Goal: Obtain resource: Obtain resource

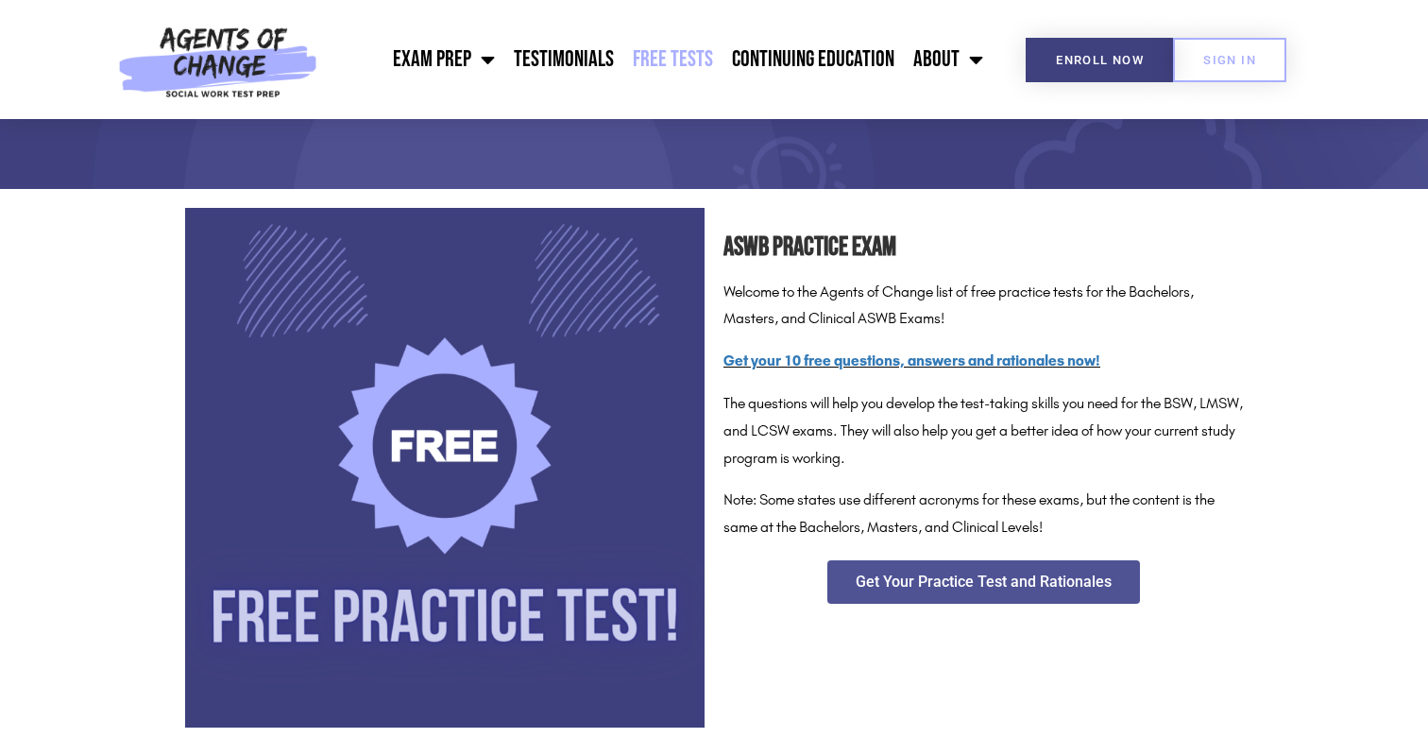
scroll to position [225, 0]
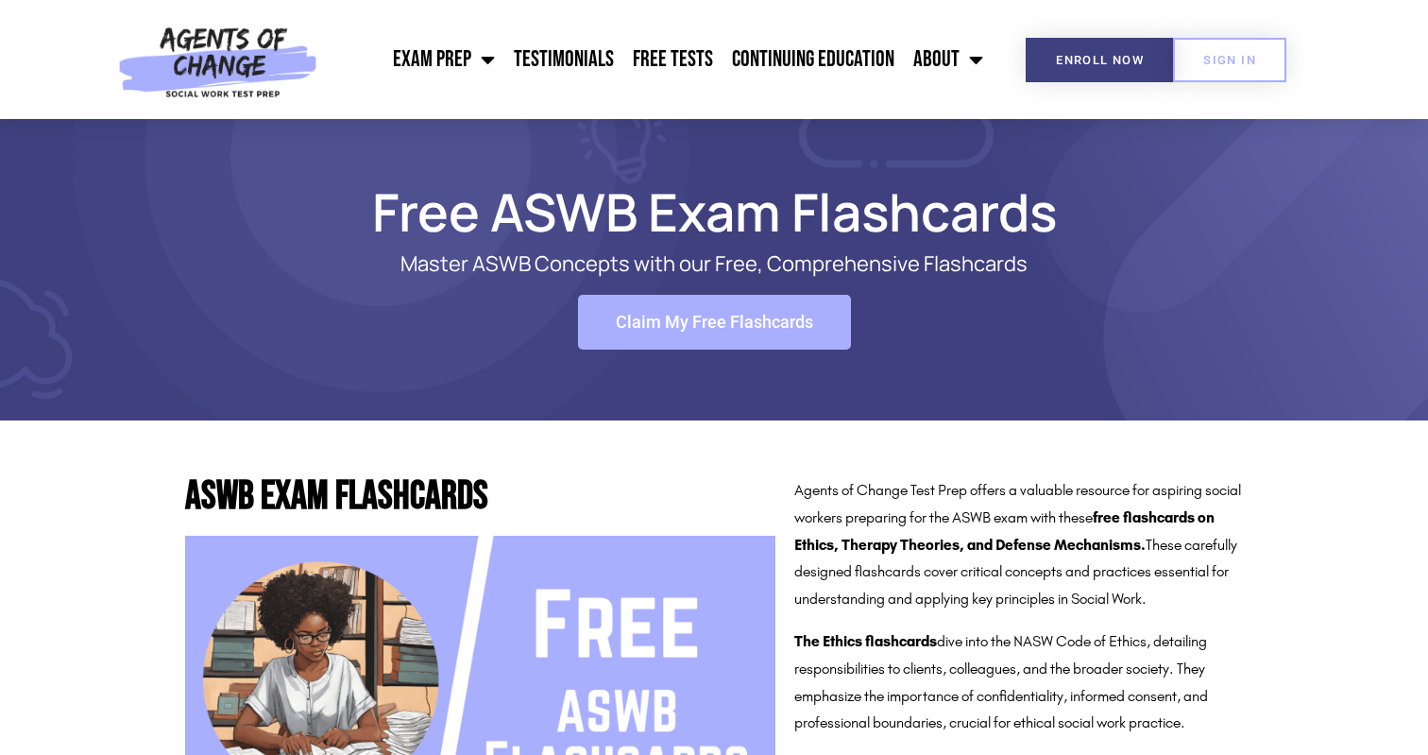
click at [772, 318] on span "Claim My Free Flashcards" at bounding box center [714, 322] width 197 height 17
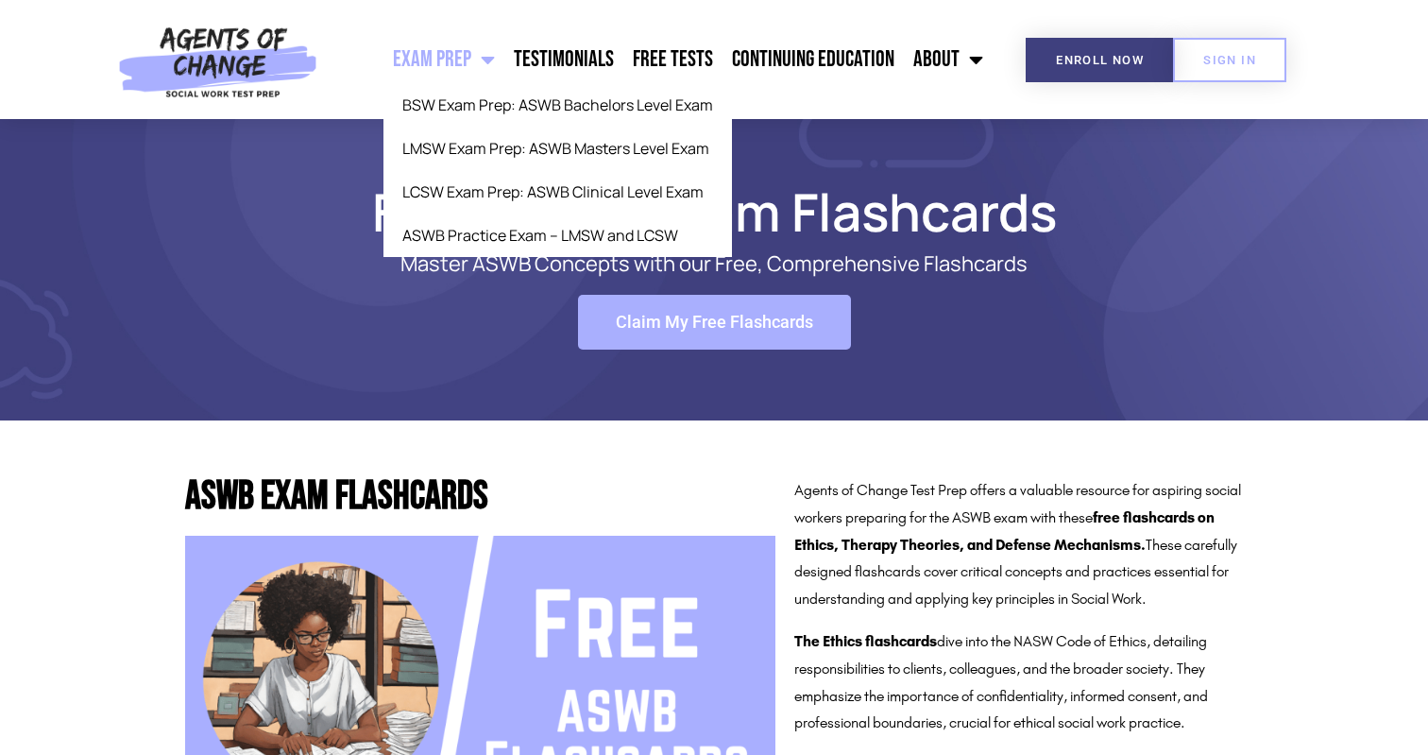
click at [476, 47] on link "Exam Prep" at bounding box center [443, 59] width 121 height 47
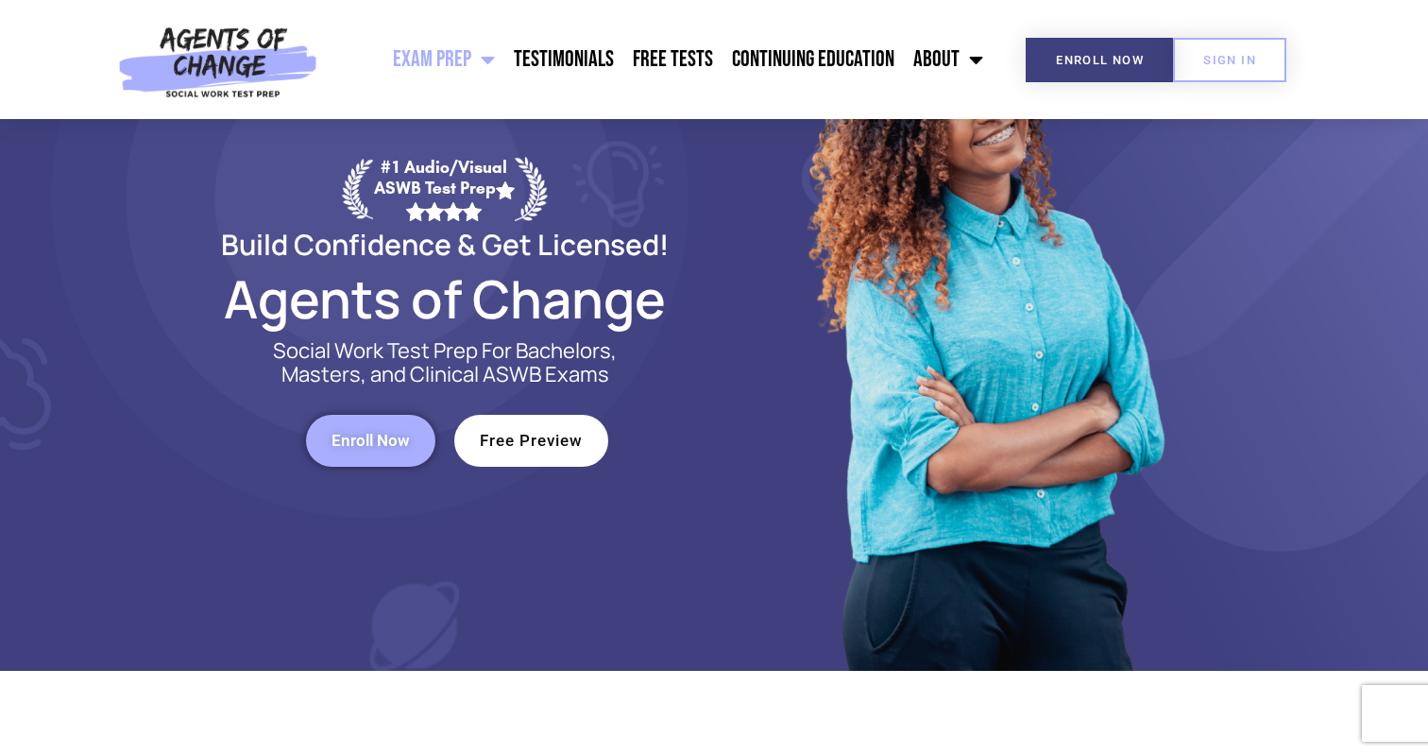
scroll to position [161, 0]
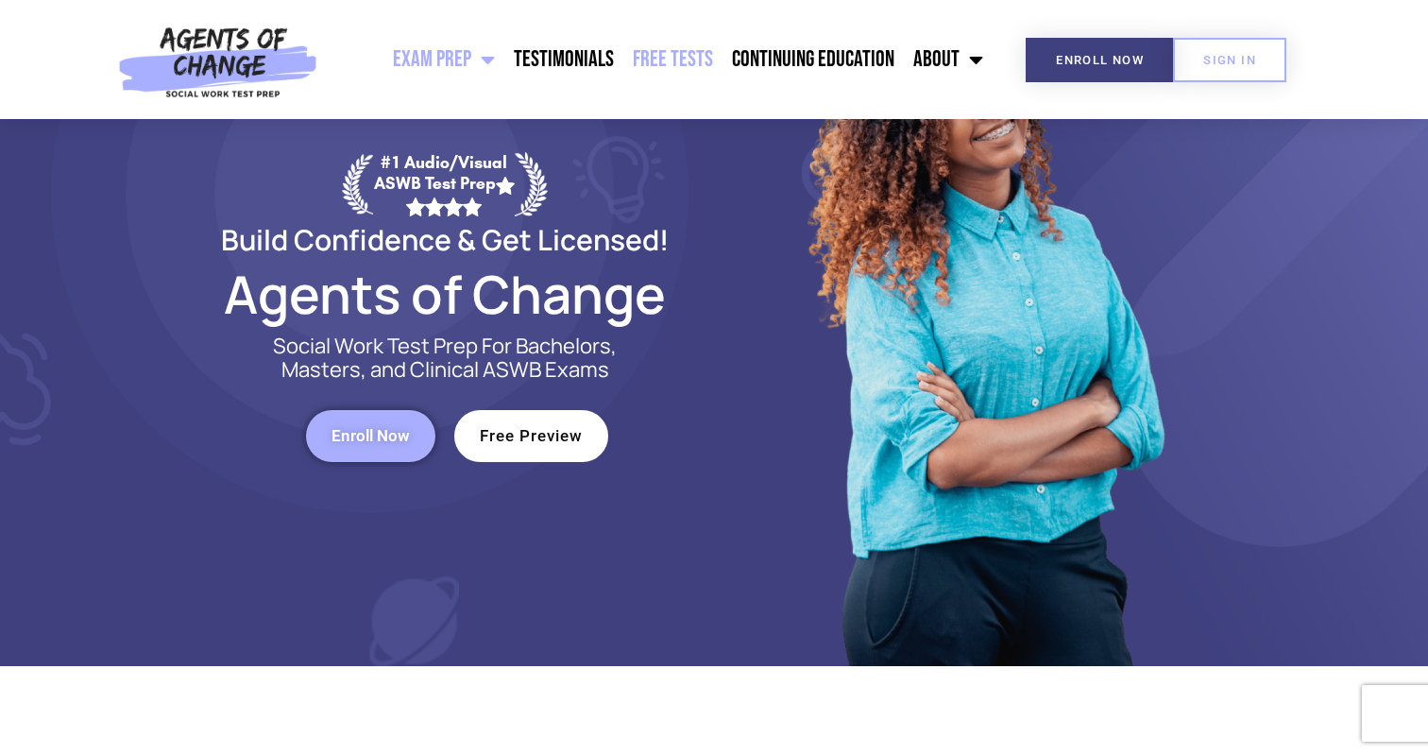
click at [689, 45] on link "Free Tests" at bounding box center [672, 59] width 99 height 47
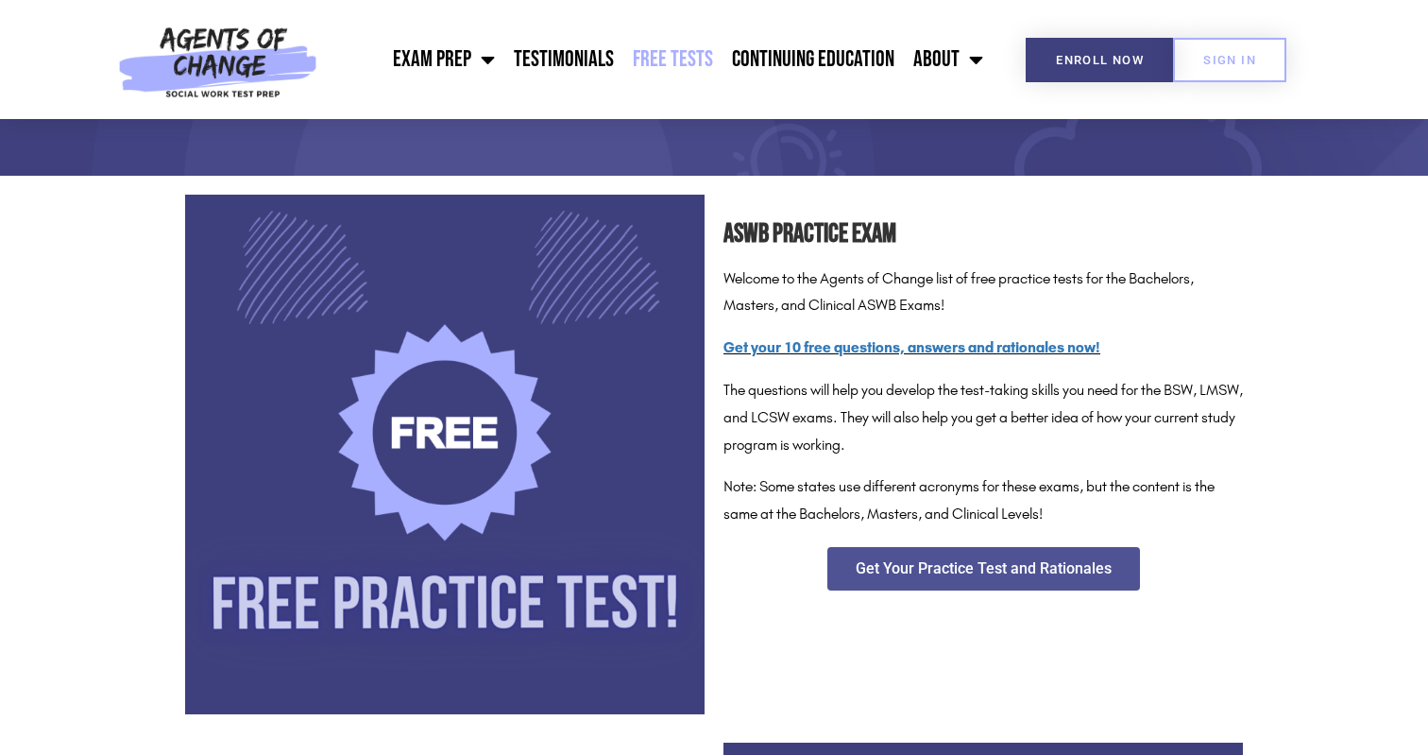
scroll to position [250, 0]
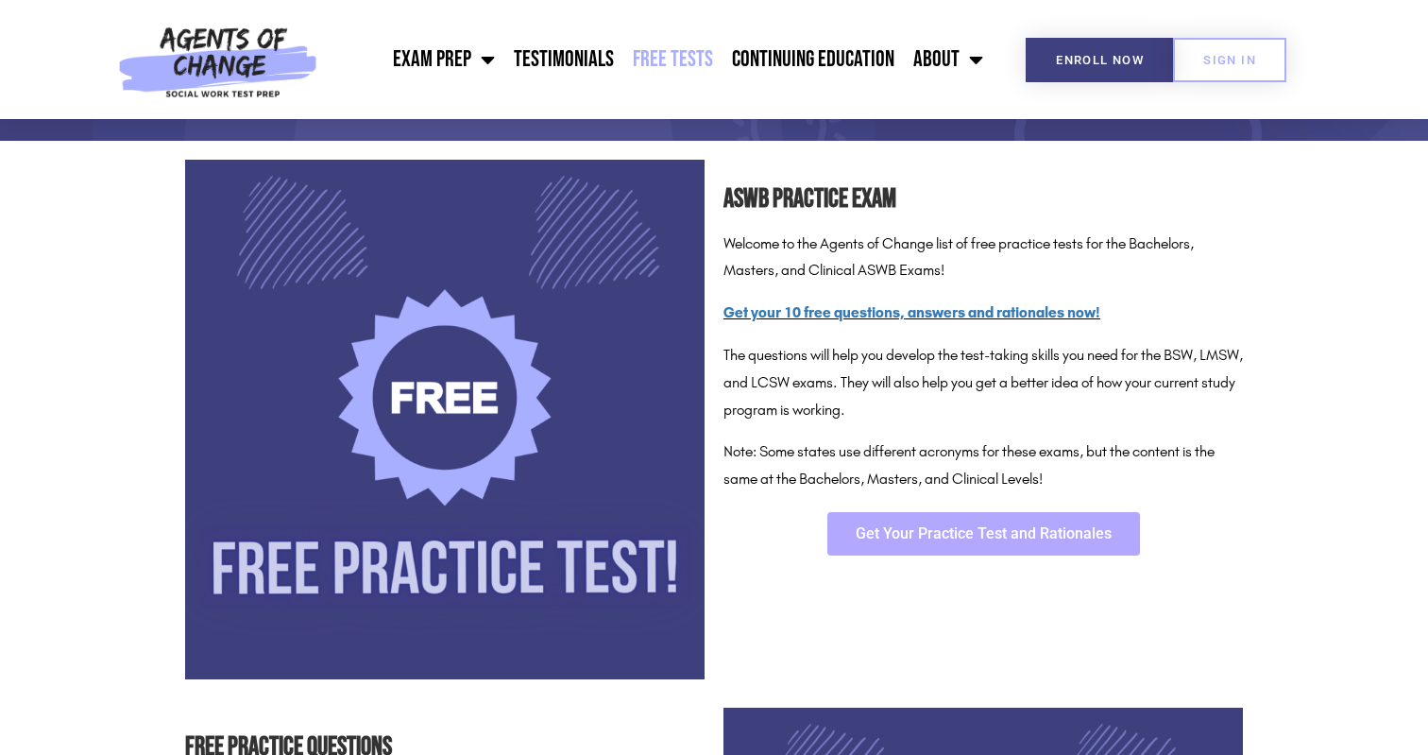
click at [1070, 532] on span "Get Your Practice Test and Rationales" at bounding box center [984, 533] width 256 height 15
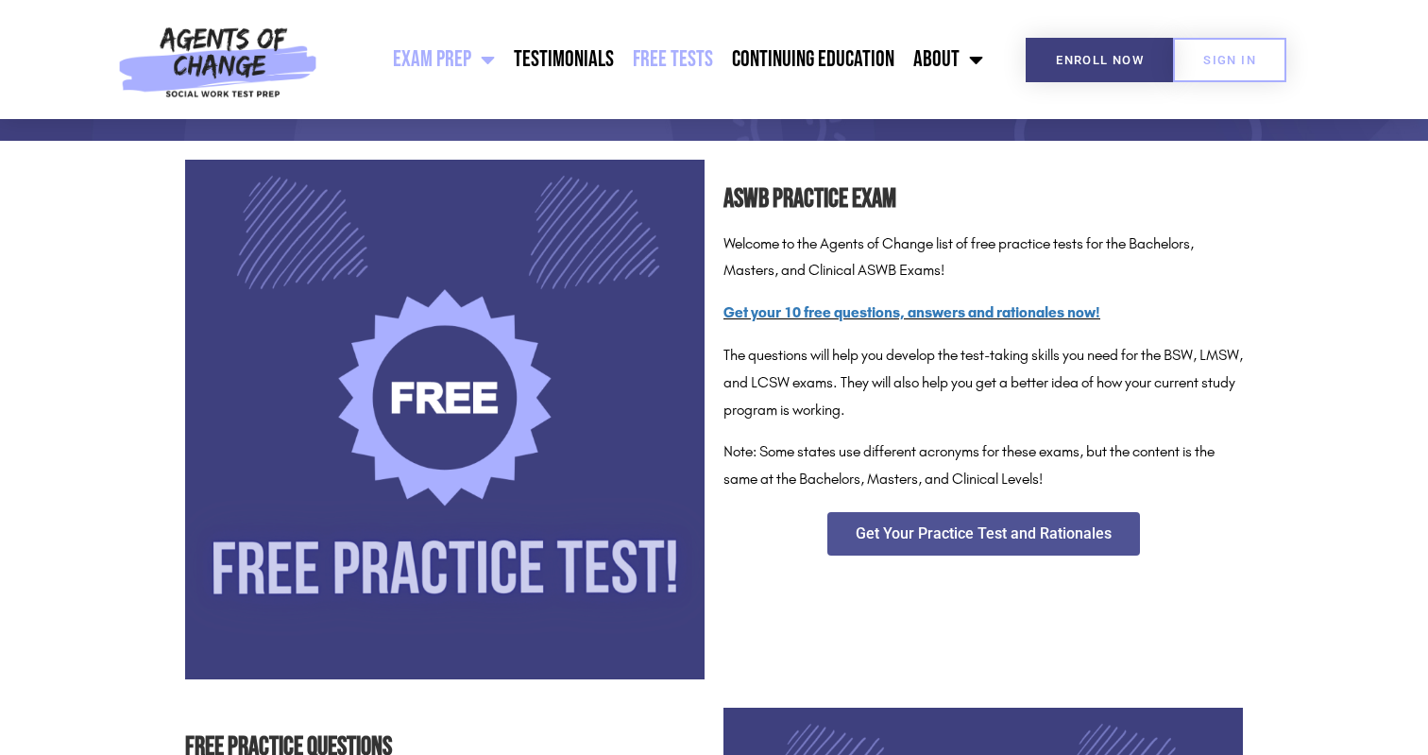
click at [465, 64] on link "Exam Prep" at bounding box center [443, 59] width 121 height 47
click at [600, 57] on link "Testimonials" at bounding box center [563, 59] width 119 height 47
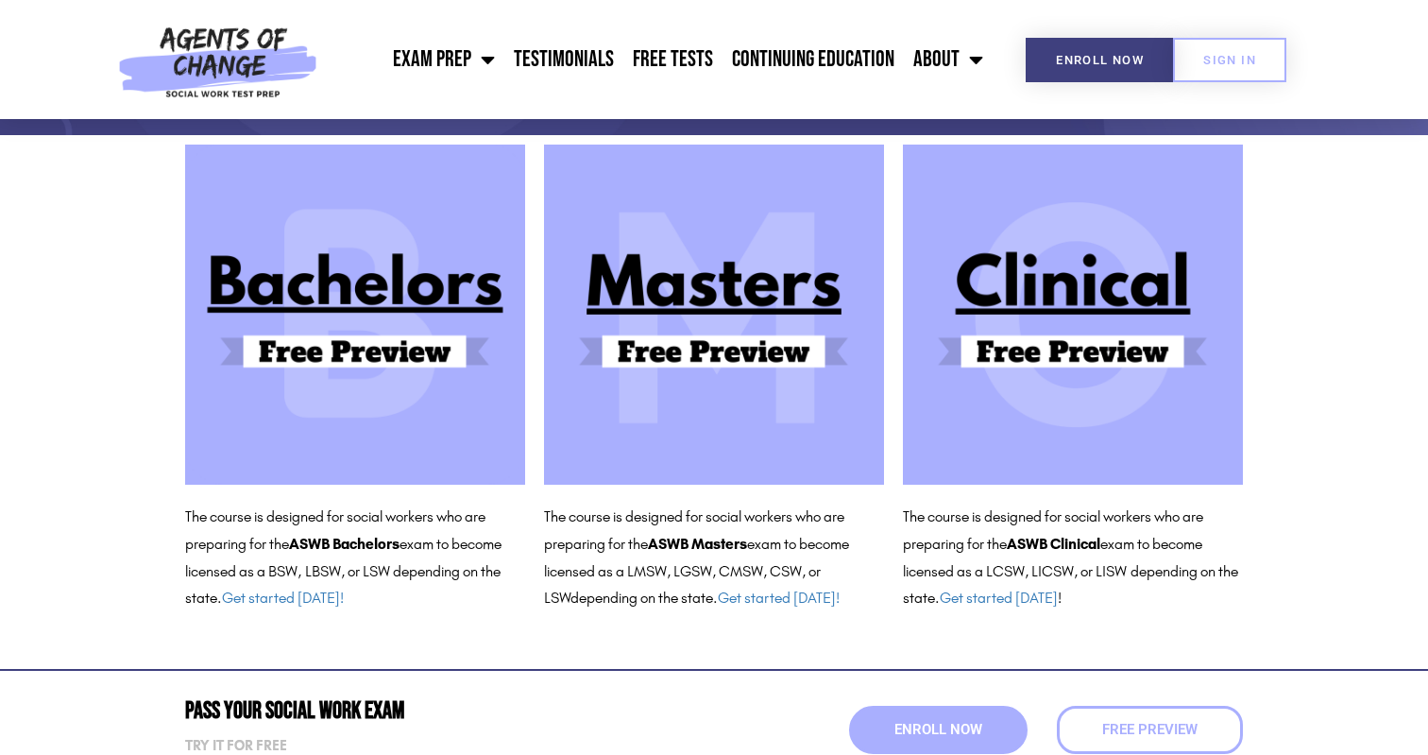
scroll to position [162, 0]
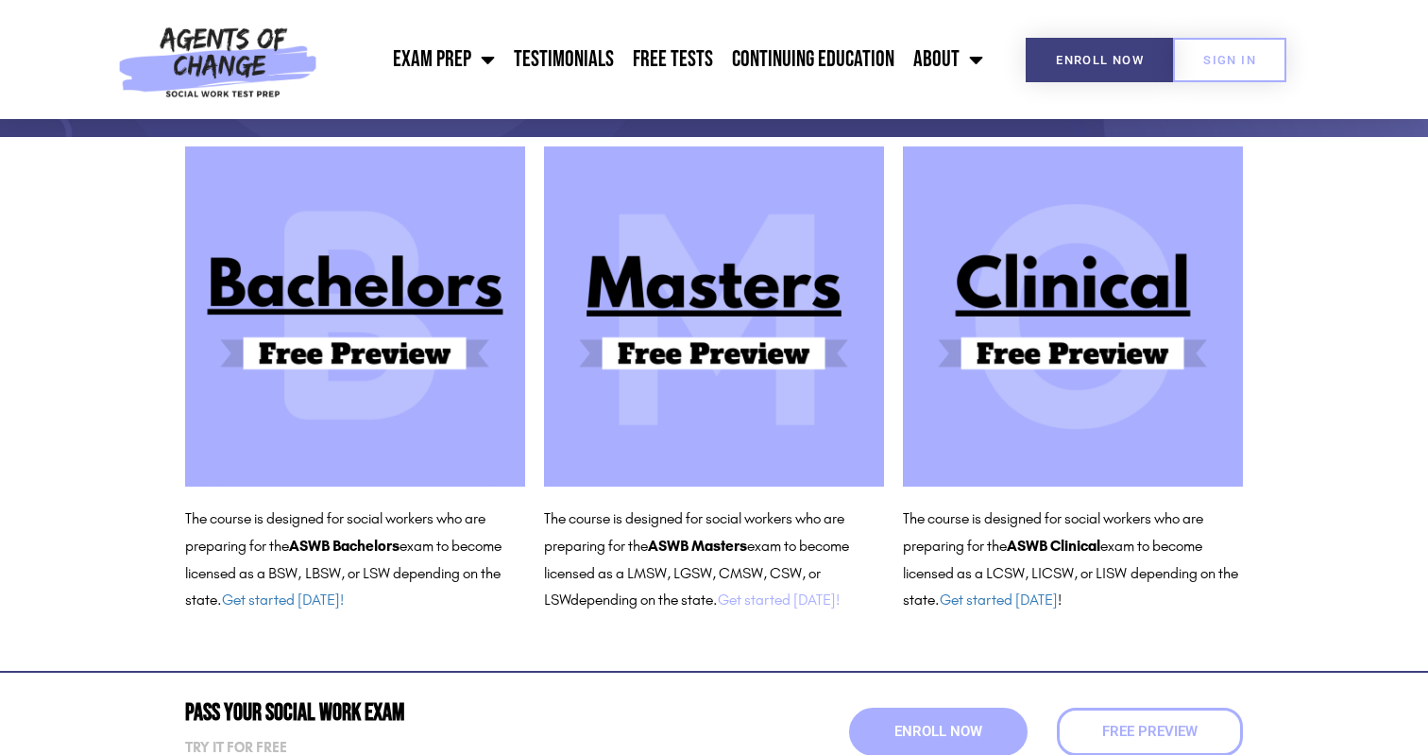
click at [802, 600] on link "Get started [DATE]!" at bounding box center [779, 599] width 122 height 18
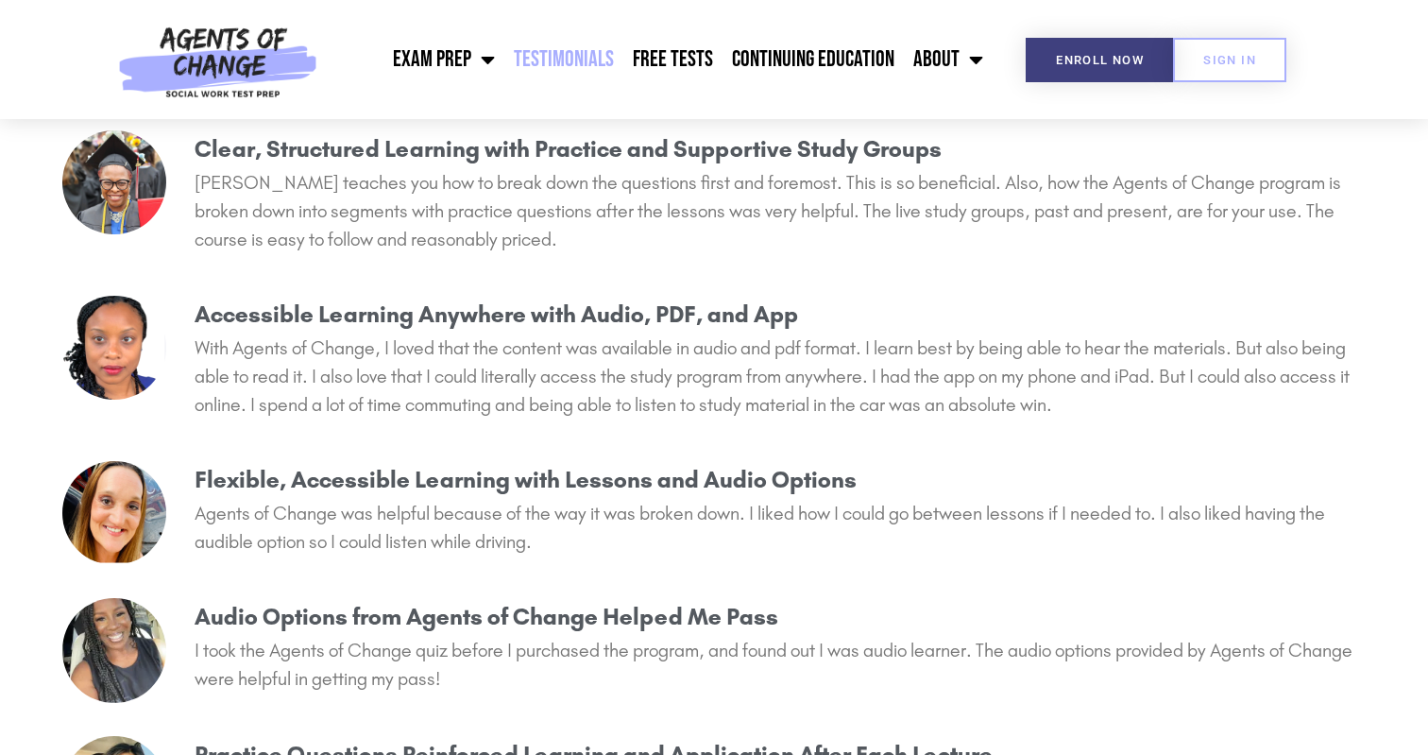
scroll to position [526, 0]
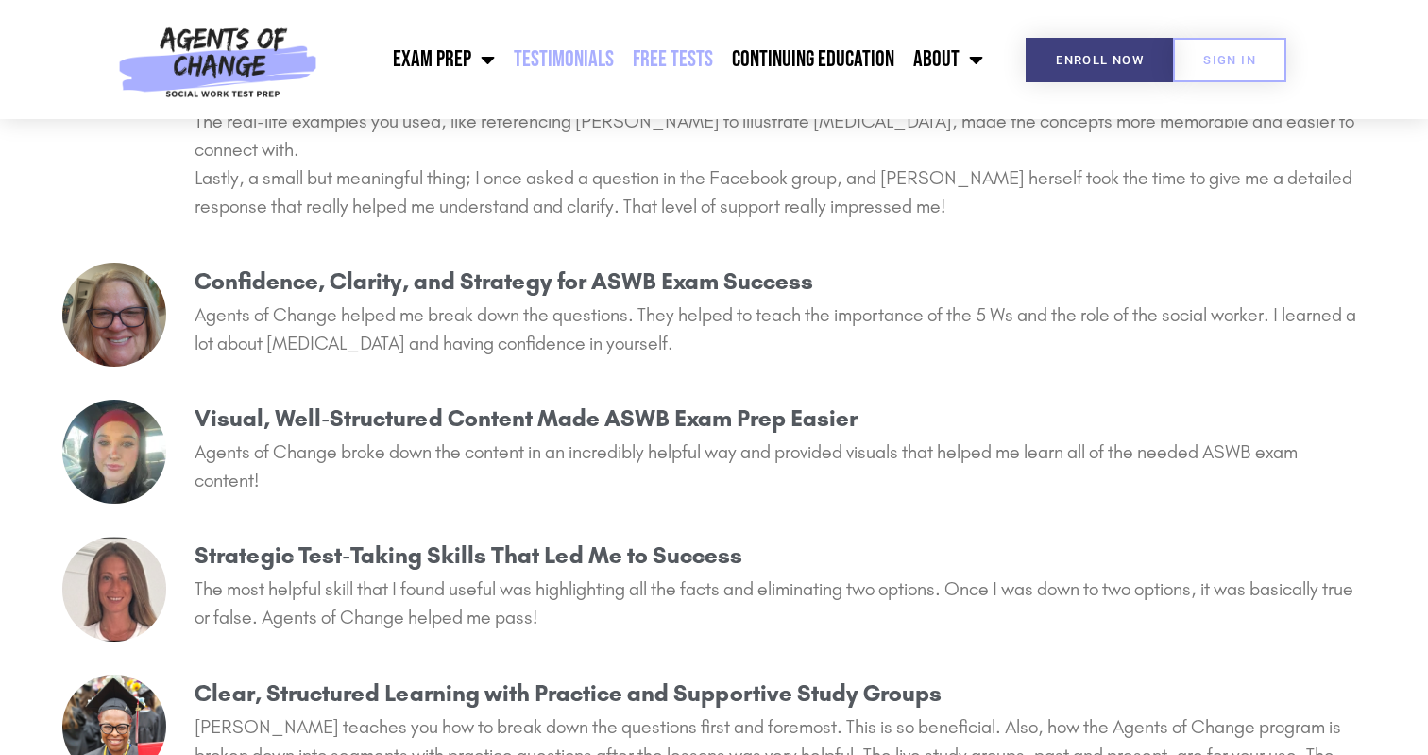
click at [697, 40] on link "Free Tests" at bounding box center [672, 59] width 99 height 47
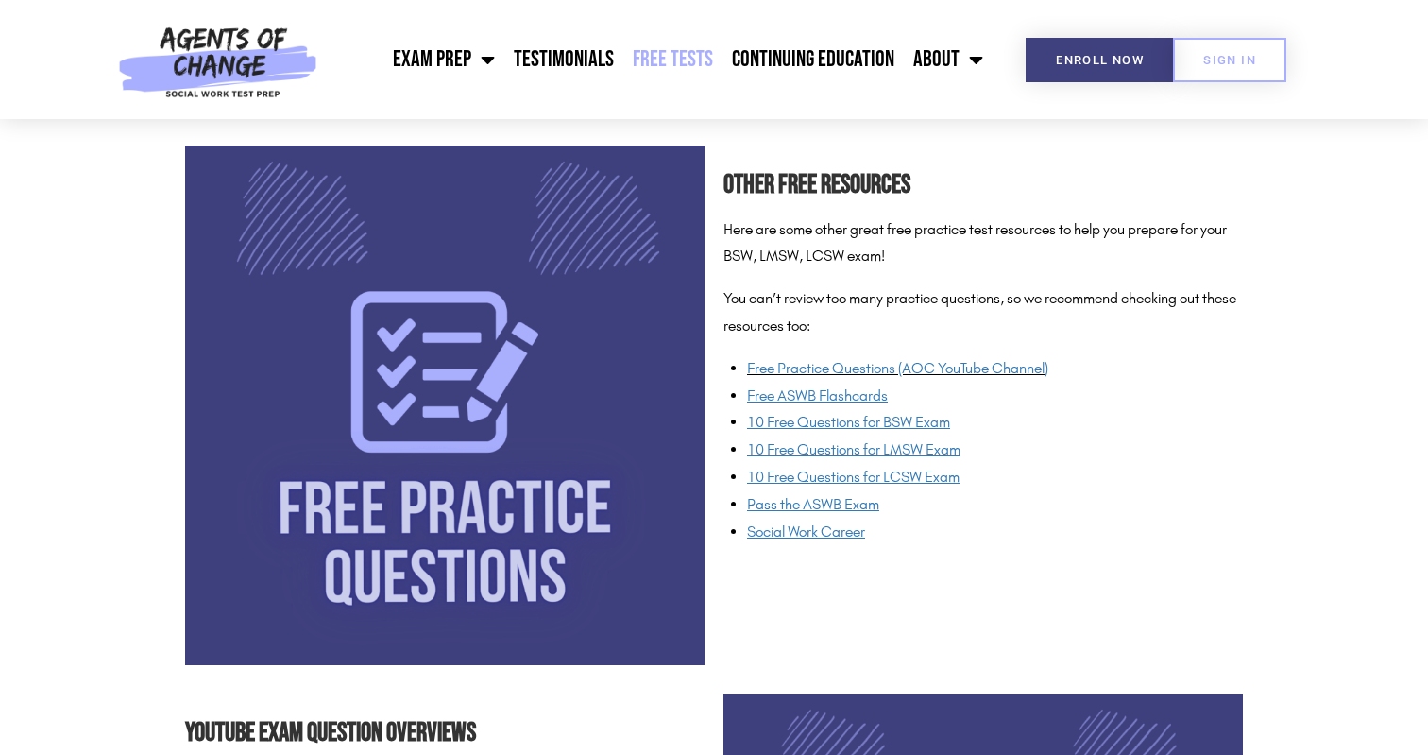
scroll to position [1358, 0]
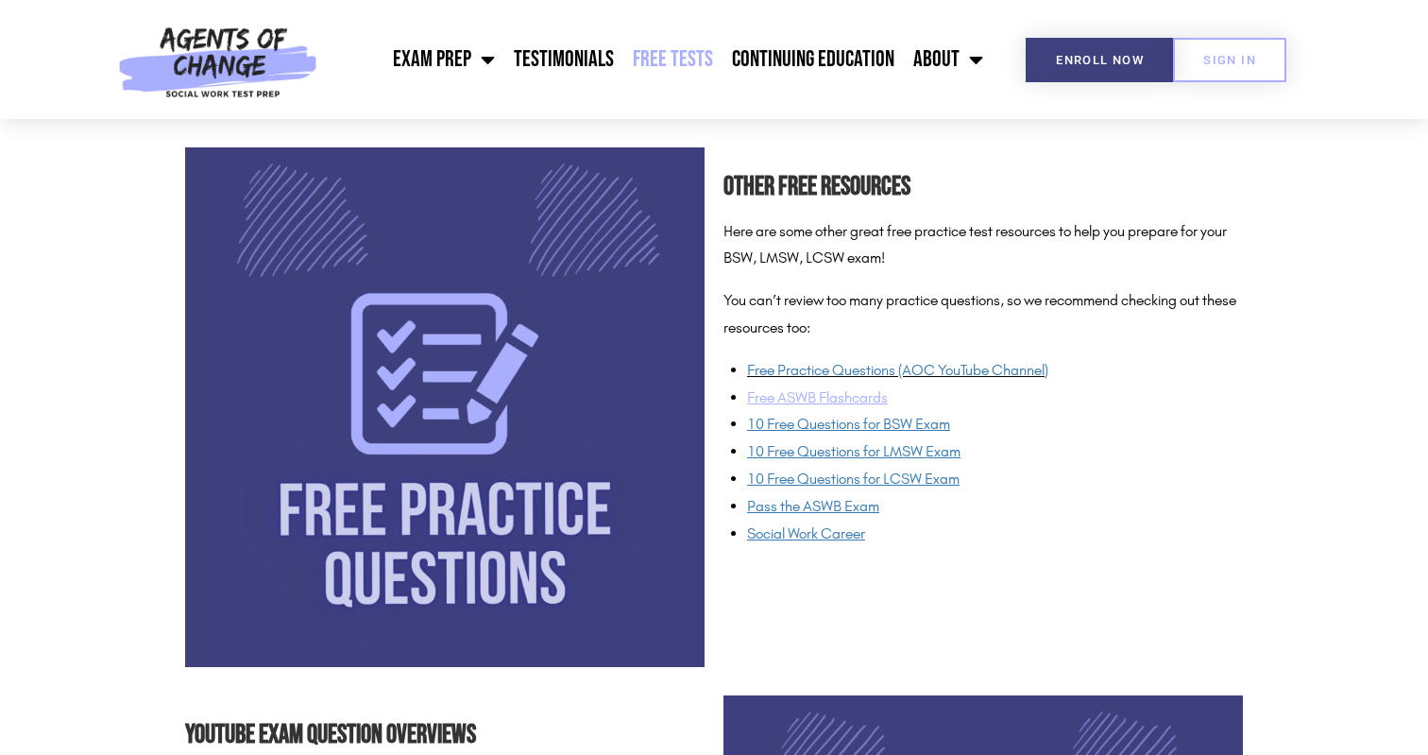
click at [861, 398] on u "Free ASWB Flashcards" at bounding box center [817, 397] width 141 height 18
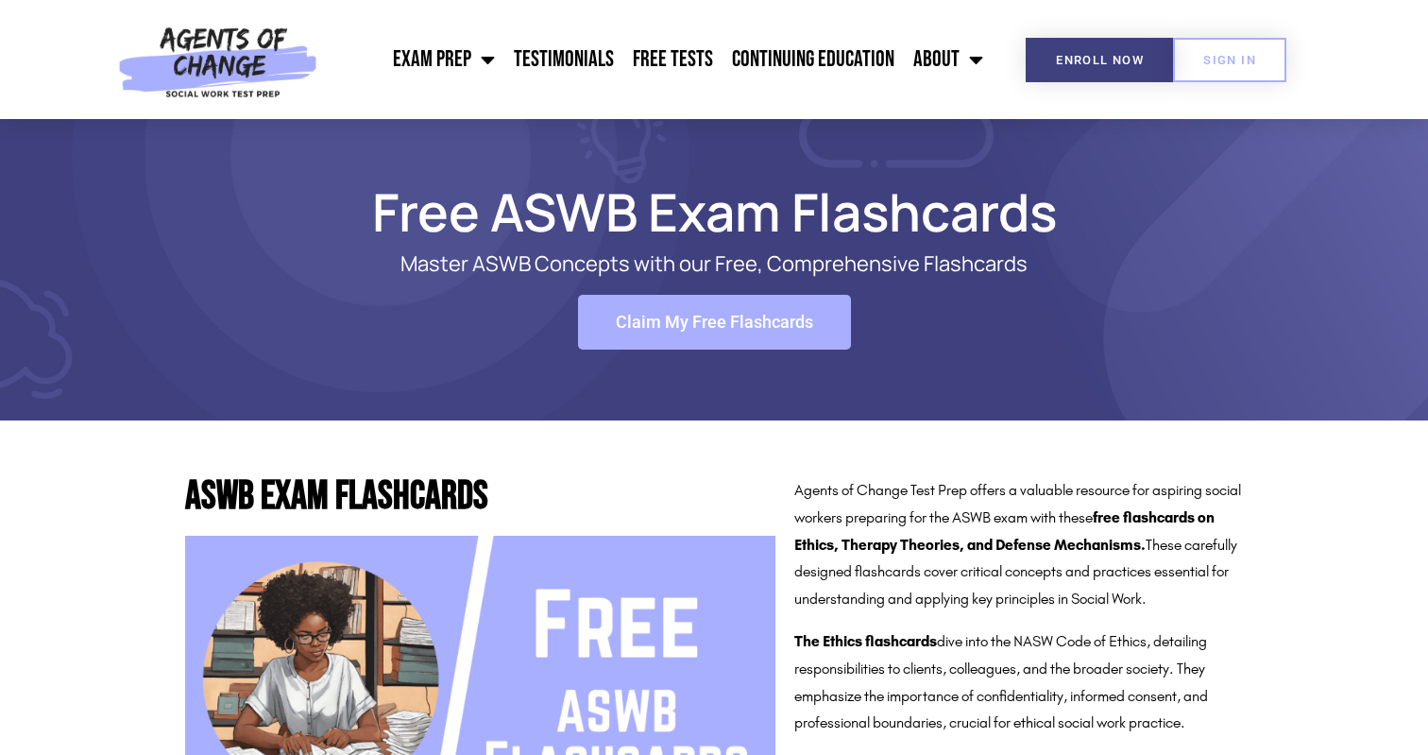
click at [797, 322] on span "Claim My Free Flashcards" at bounding box center [714, 322] width 197 height 17
